Goal: Task Accomplishment & Management: Manage account settings

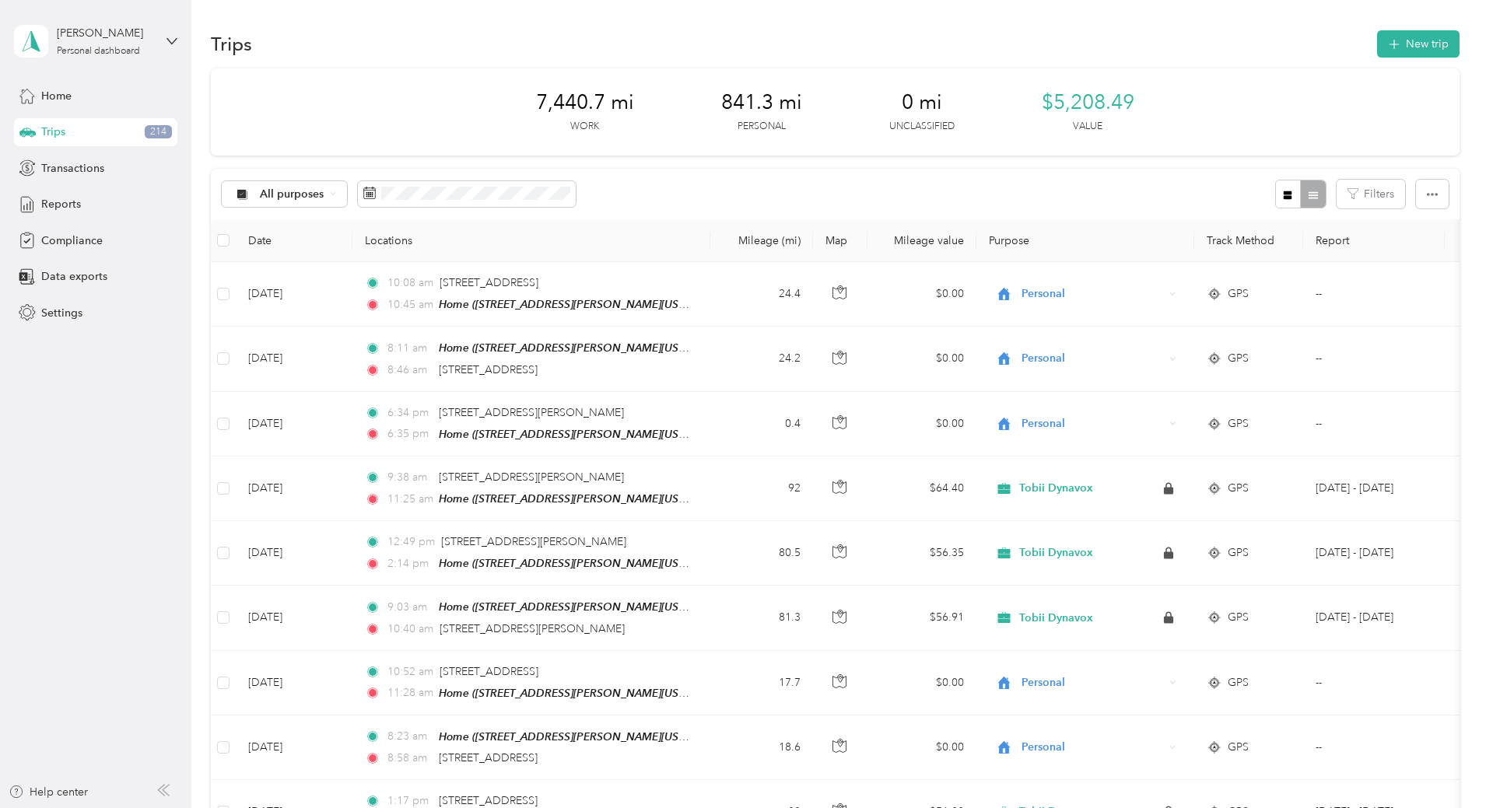
click at [47, 129] on span "Trips" at bounding box center [53, 132] width 24 height 16
click at [348, 194] on div "All purposes" at bounding box center [285, 194] width 126 height 26
click at [365, 243] on span "Unclassified" at bounding box center [401, 249] width 75 height 16
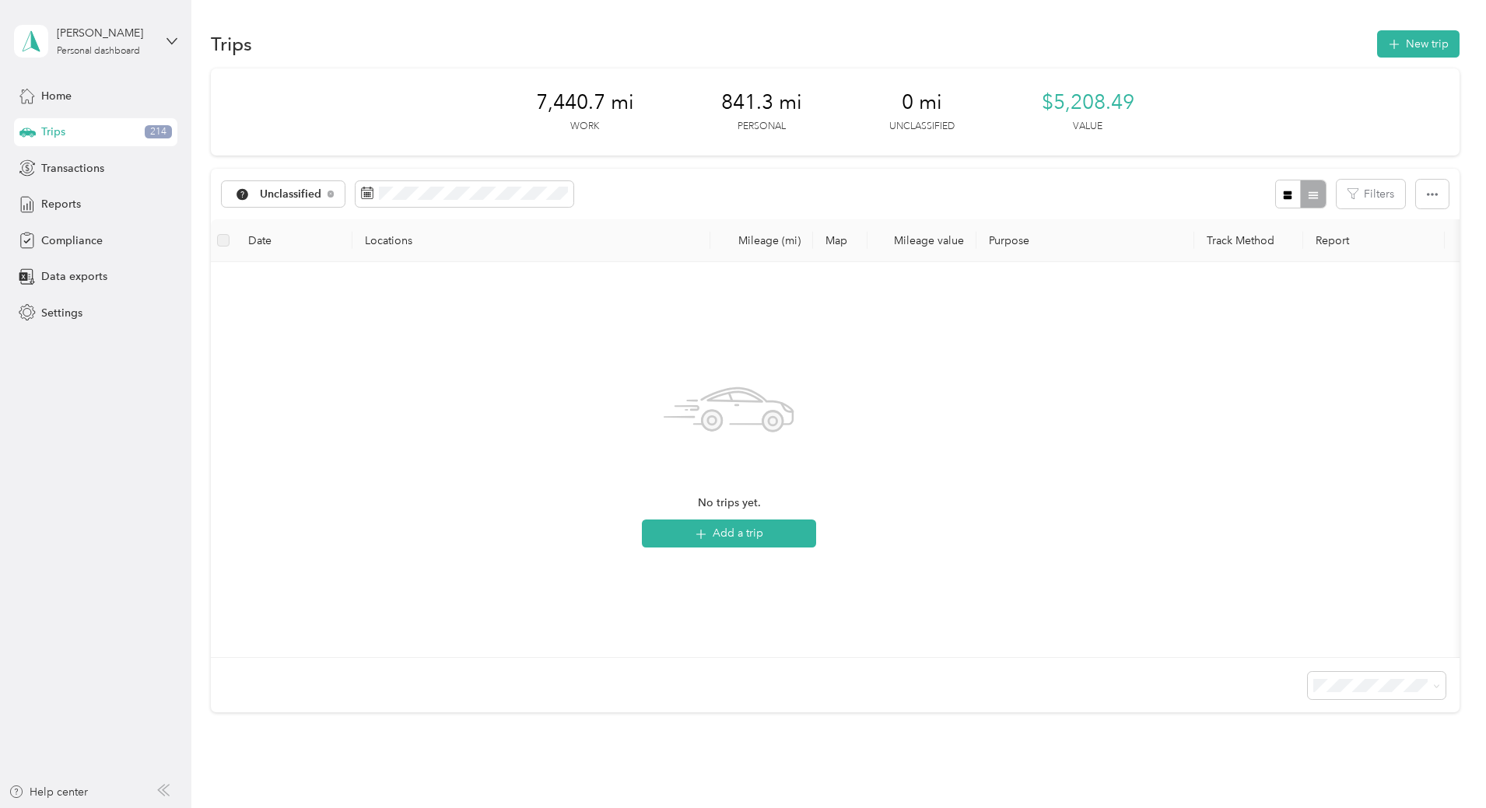
click at [54, 129] on span "Trips" at bounding box center [53, 132] width 24 height 16
click at [345, 199] on div "Unclassified" at bounding box center [284, 194] width 124 height 26
click at [402, 278] on span "Tobii Dynavox" at bounding box center [404, 276] width 81 height 16
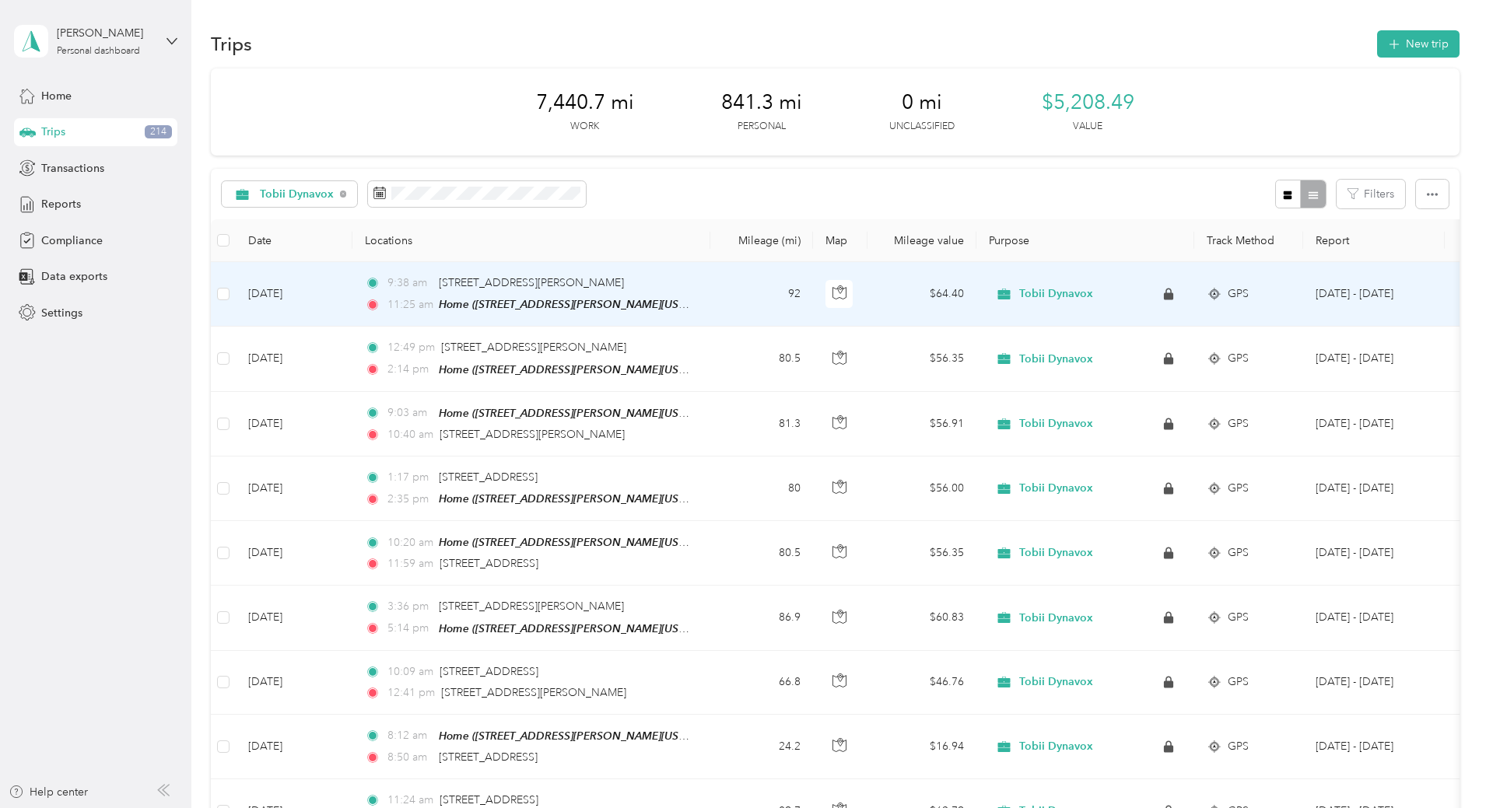
drag, startPoint x: 840, startPoint y: 291, endPoint x: 841, endPoint y: 303, distance: 11.7
click at [813, 303] on td "92" at bounding box center [761, 294] width 103 height 65
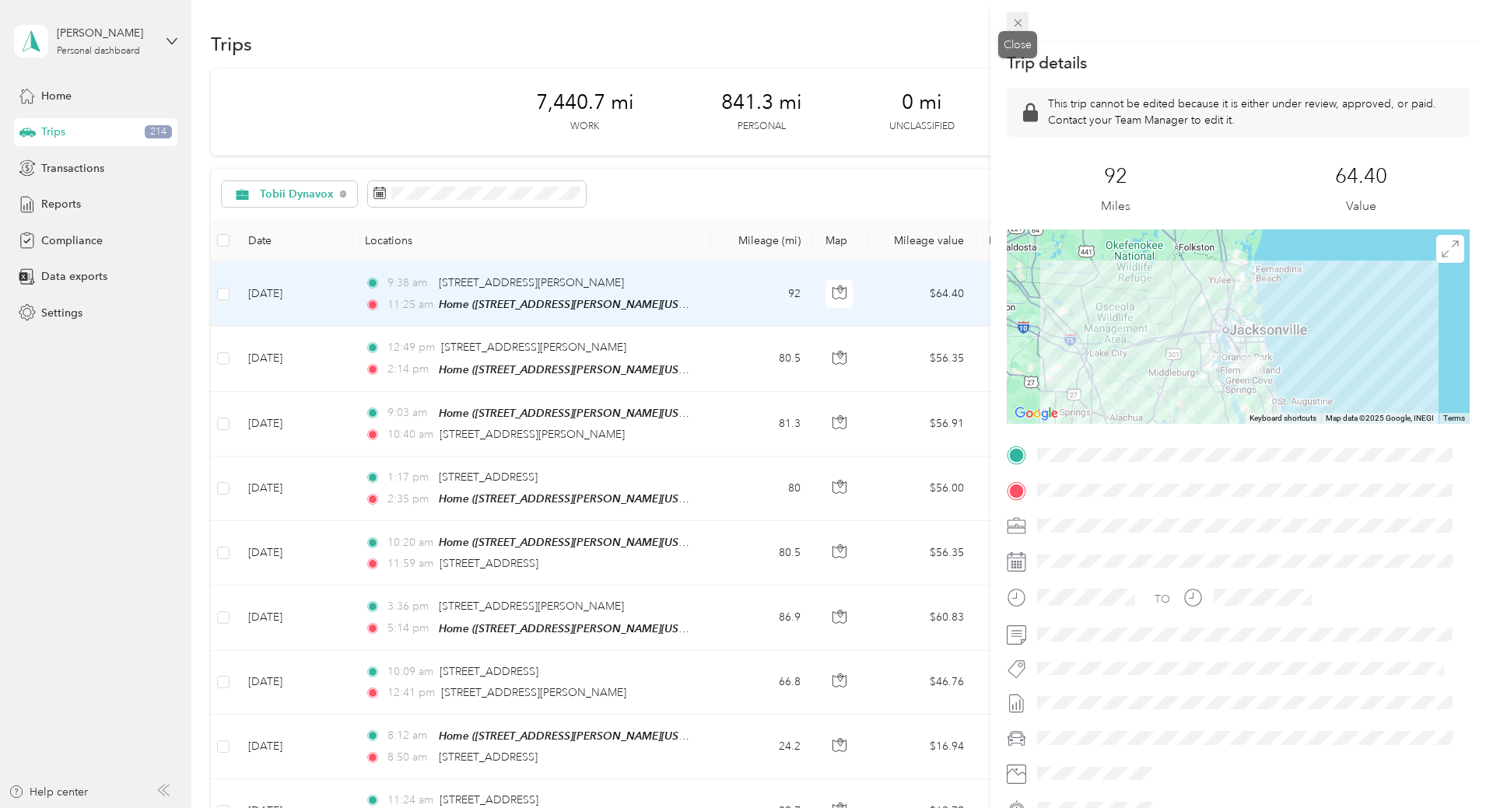
click at [1018, 21] on icon at bounding box center [1017, 22] width 13 height 13
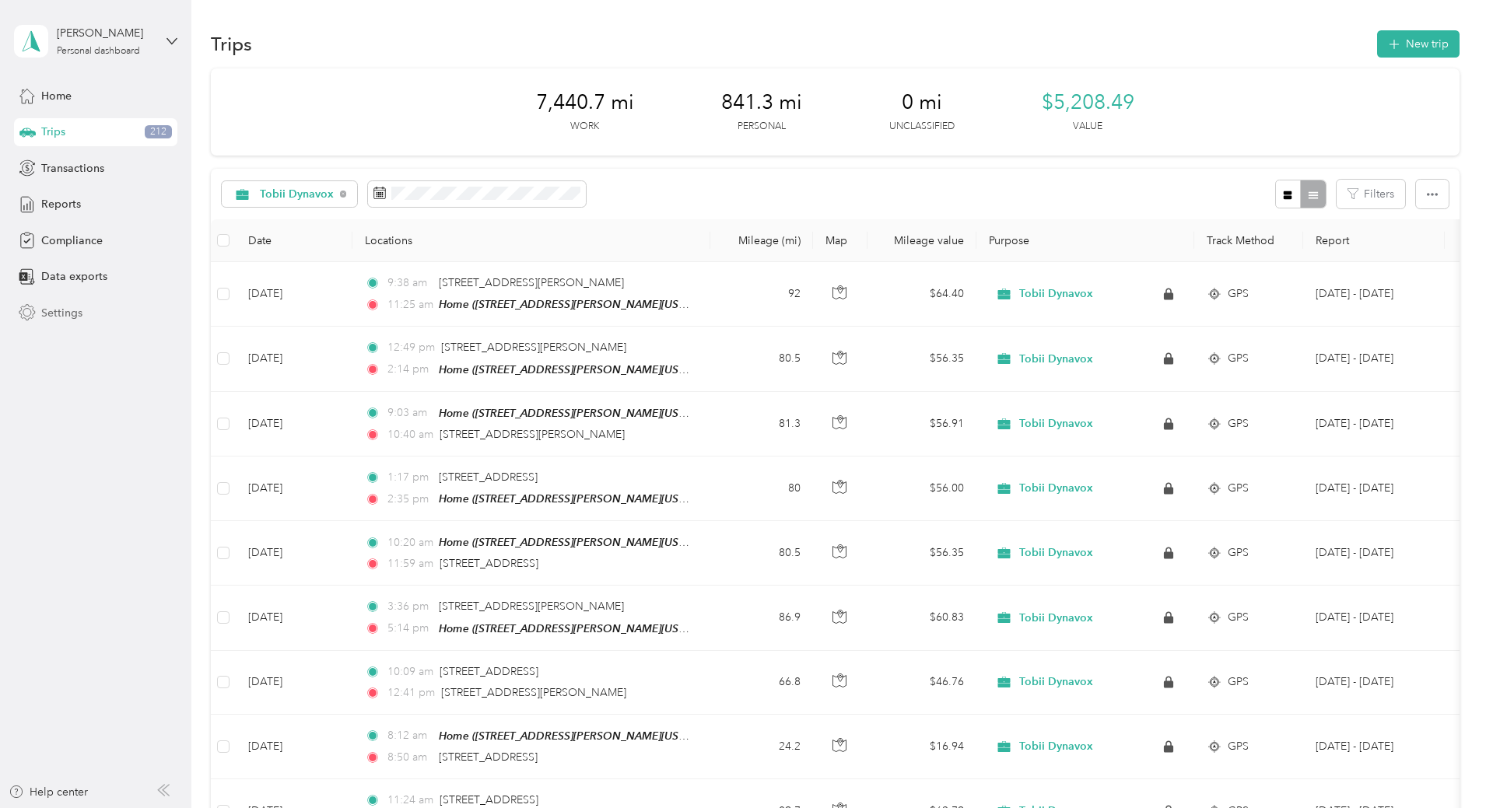
click at [52, 310] on span "Settings" at bounding box center [61, 313] width 41 height 16
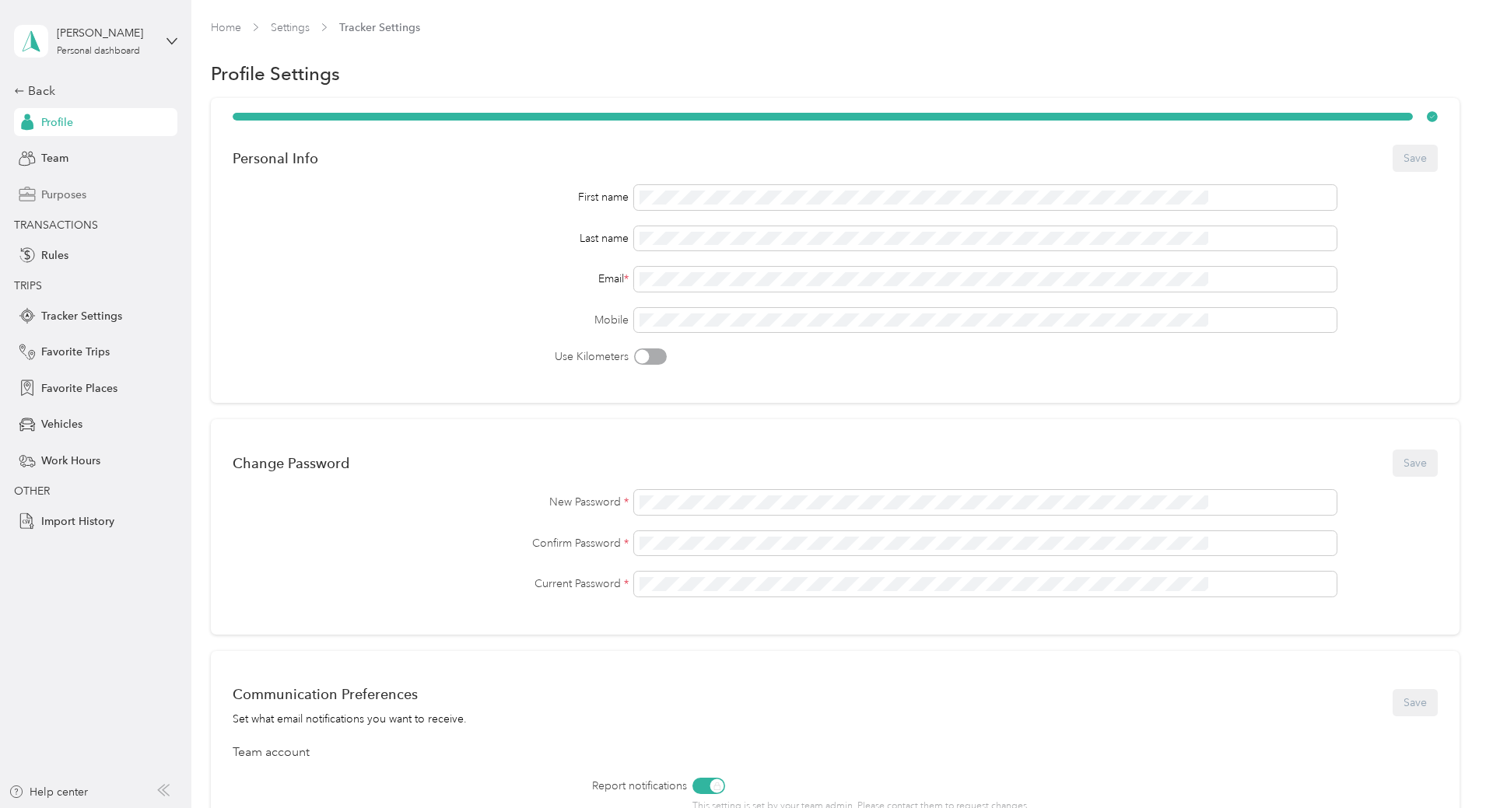
click at [75, 197] on span "Purposes" at bounding box center [63, 195] width 45 height 16
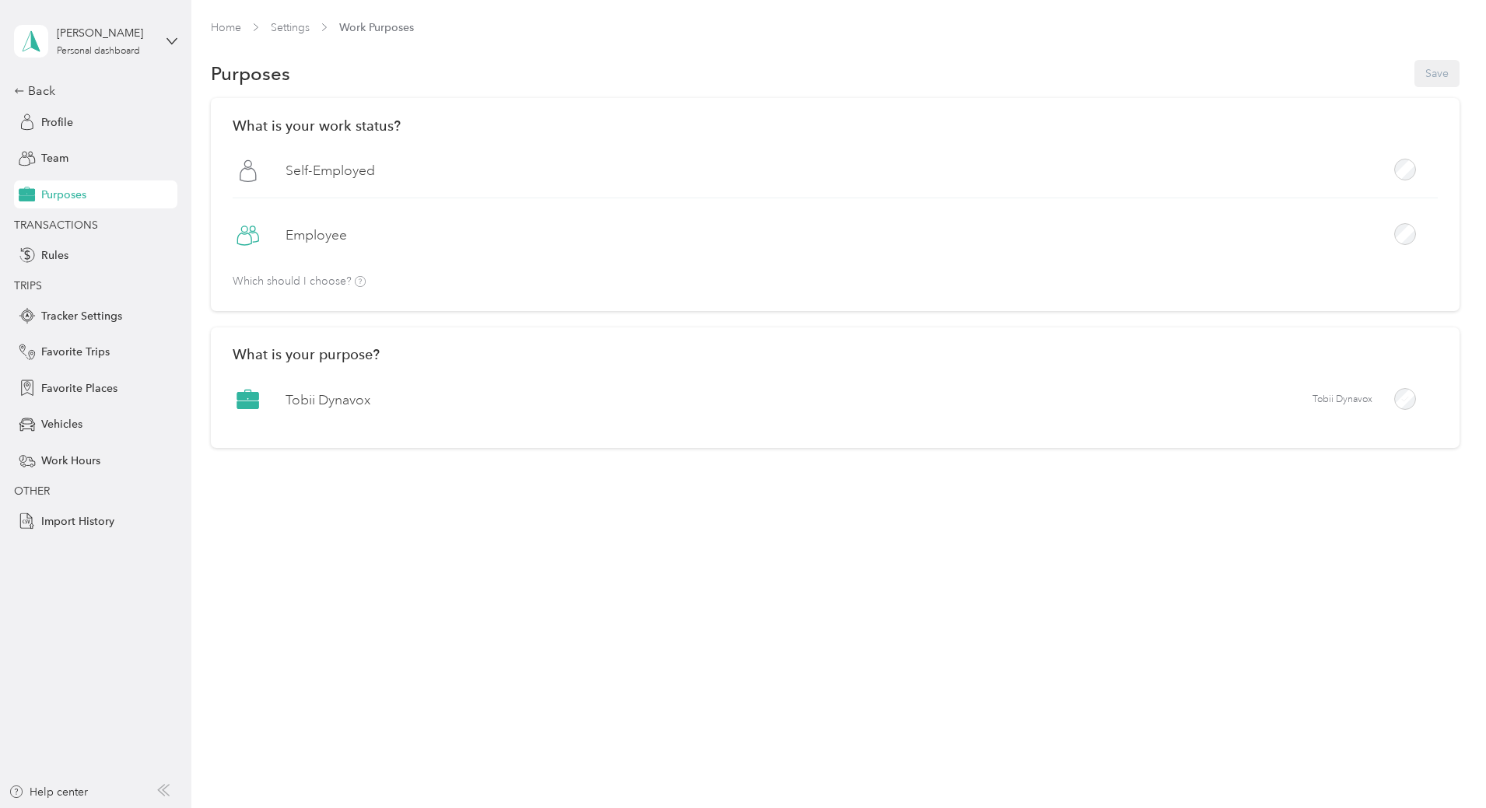
click at [375, 177] on label "Self-Employed" at bounding box center [329, 170] width 89 height 19
click at [817, 483] on div "Home Settings Work Purposes Purposes Save What is your work status? [DEMOGRAPHI…" at bounding box center [834, 274] width 1286 height 549
click at [375, 177] on label "Self-Employed" at bounding box center [329, 170] width 89 height 19
click at [375, 165] on label "Self-Employed" at bounding box center [329, 170] width 89 height 19
